Goal: Transaction & Acquisition: Purchase product/service

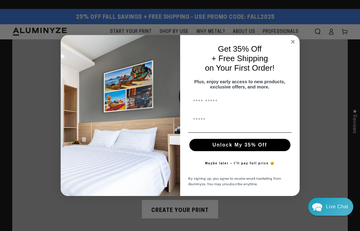
click at [292, 40] on icon "Close dialog" at bounding box center [293, 41] width 3 height 3
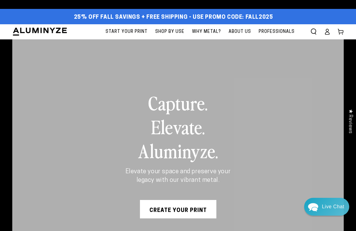
click at [221, 28] on span "Why Metal?" at bounding box center [206, 32] width 29 height 8
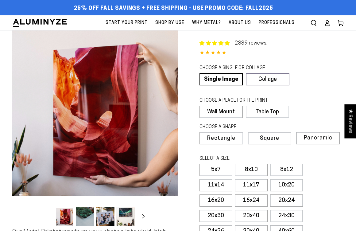
select select "**********"
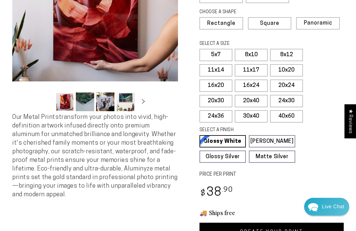
scroll to position [118, 0]
